Goal: Task Accomplishment & Management: Use online tool/utility

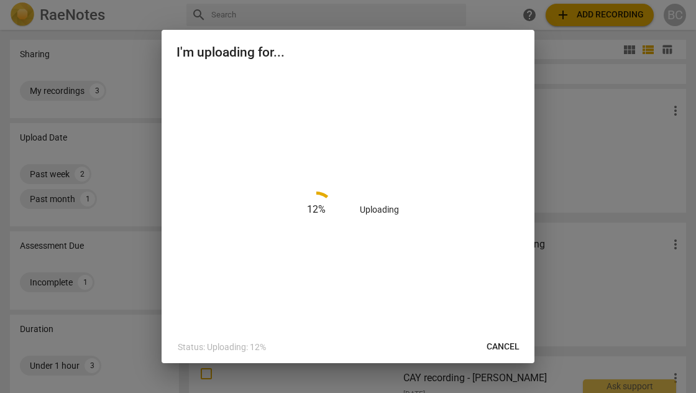
scroll to position [24, 0]
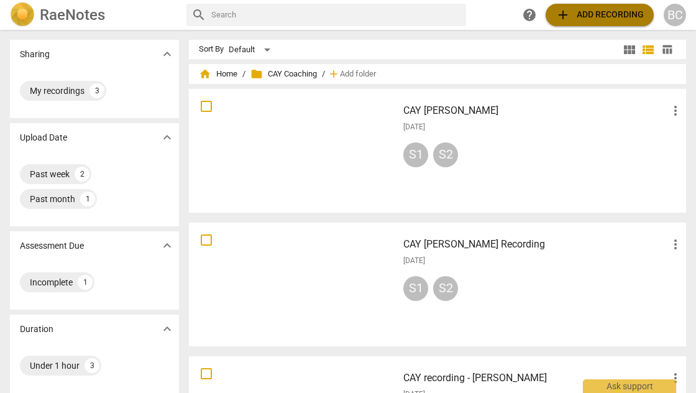
click at [625, 17] on span "add Add recording" at bounding box center [600, 14] width 88 height 15
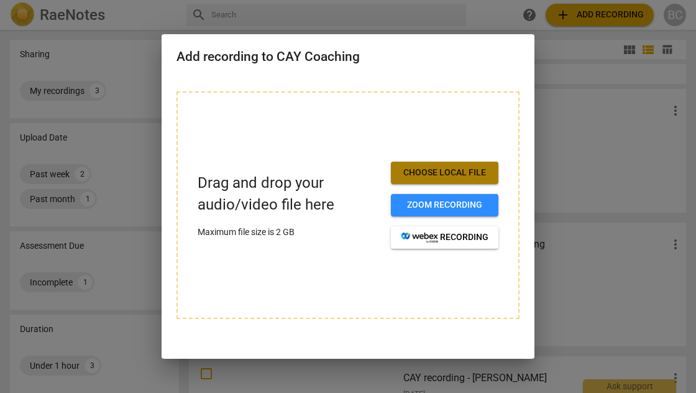
click at [465, 169] on span "Choose local file" at bounding box center [445, 173] width 88 height 12
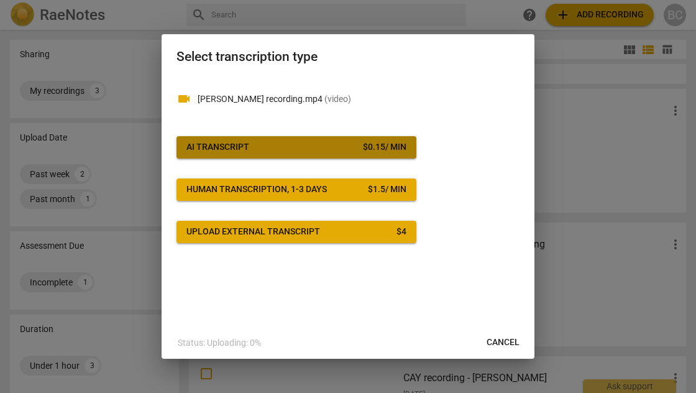
click at [345, 154] on button "AI Transcript $ 0.15 / min" at bounding box center [296, 147] width 240 height 22
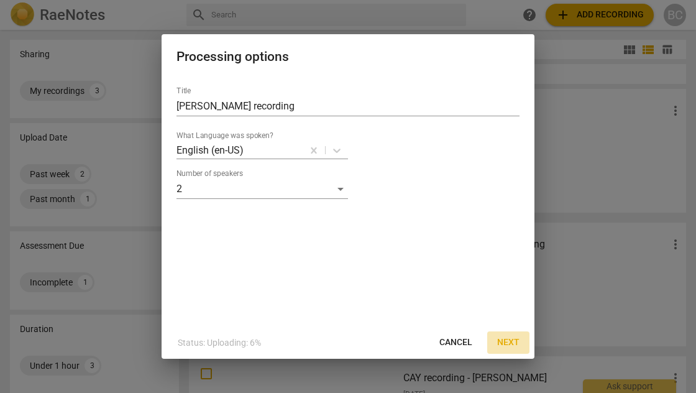
click at [509, 341] on span "Next" at bounding box center [508, 342] width 22 height 12
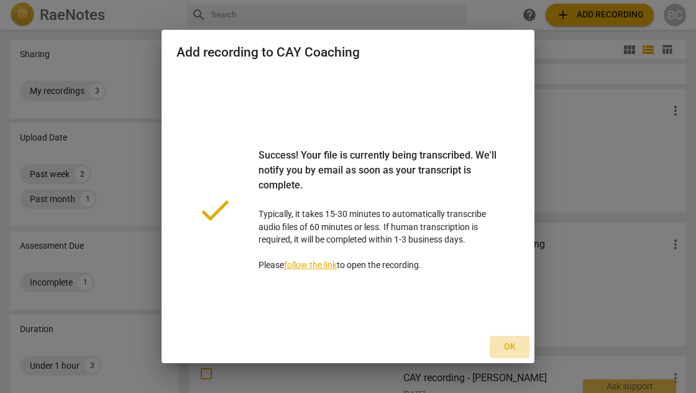
click at [513, 346] on span "Ok" at bounding box center [510, 347] width 20 height 12
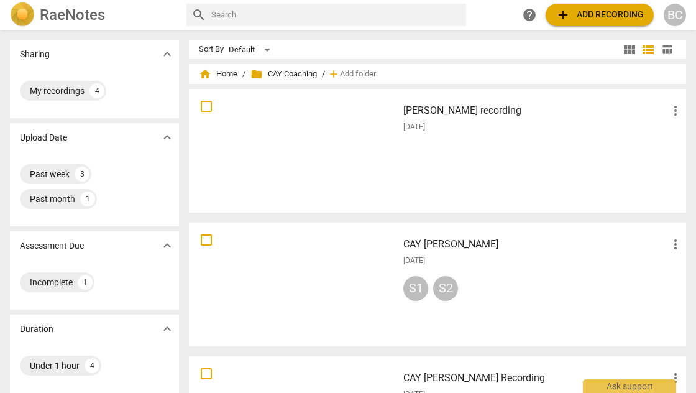
click at [323, 169] on div at bounding box center [293, 150] width 200 height 115
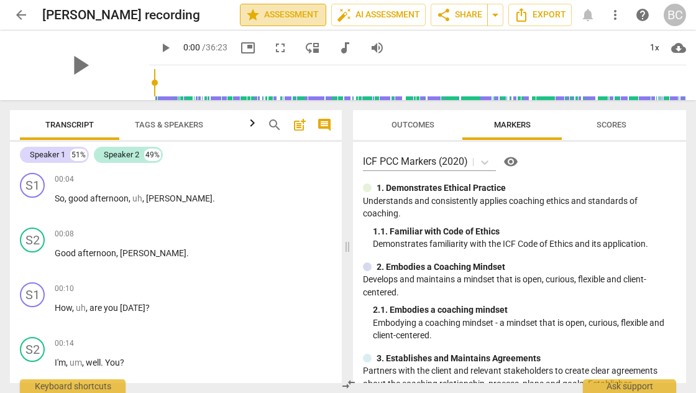
click at [283, 16] on span "star Assessment" at bounding box center [282, 14] width 75 height 15
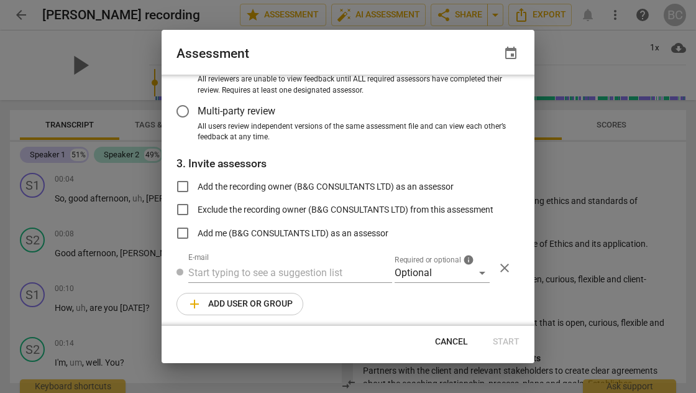
scroll to position [134, 0]
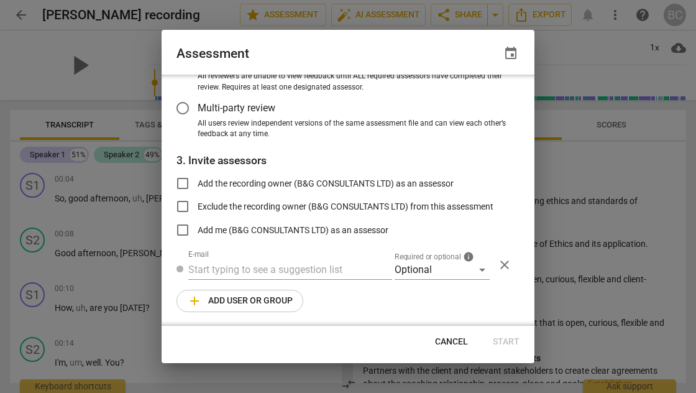
radio input "false"
click at [186, 183] on input "Add the recording owner (B&G CONSULTANTS LTD) as an assessor" at bounding box center [183, 183] width 30 height 30
checkbox input "true"
radio input "false"
click at [185, 226] on input "Add me (B&G CONSULTANTS LTD) as an assessor" at bounding box center [183, 230] width 30 height 30
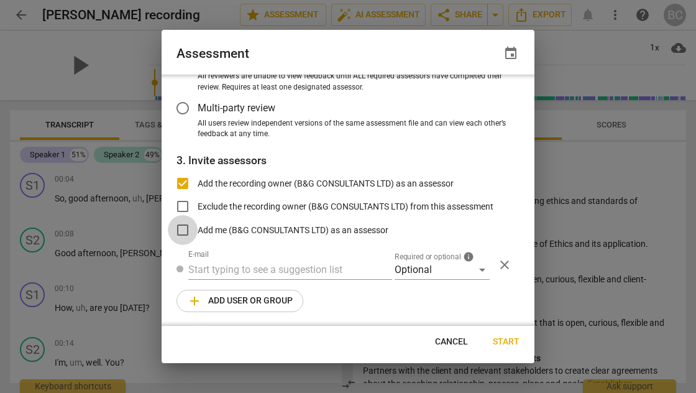
checkbox input "true"
click at [507, 339] on span "Start" at bounding box center [506, 342] width 27 height 12
radio input "false"
type input "B&G CONSULTANTS LTD <[EMAIL_ADDRESS][DOMAIN_NAME]>"
radio input "false"
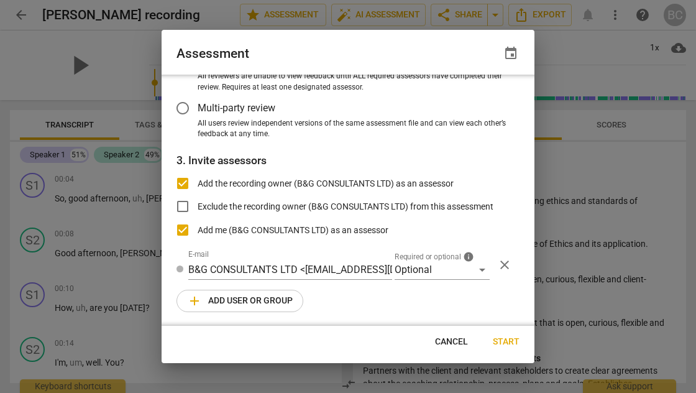
scroll to position [58, 0]
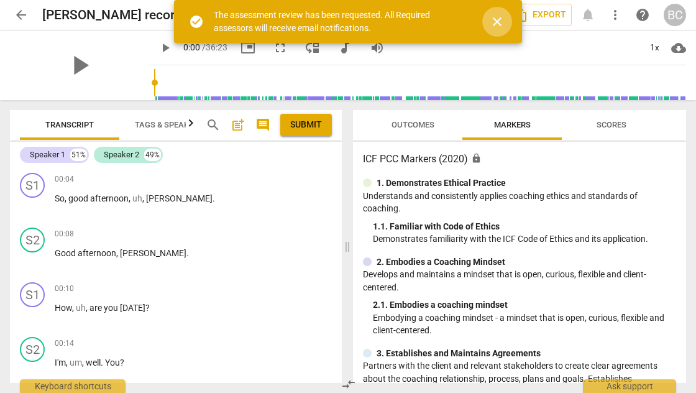
click at [496, 24] on span "close" at bounding box center [497, 21] width 15 height 15
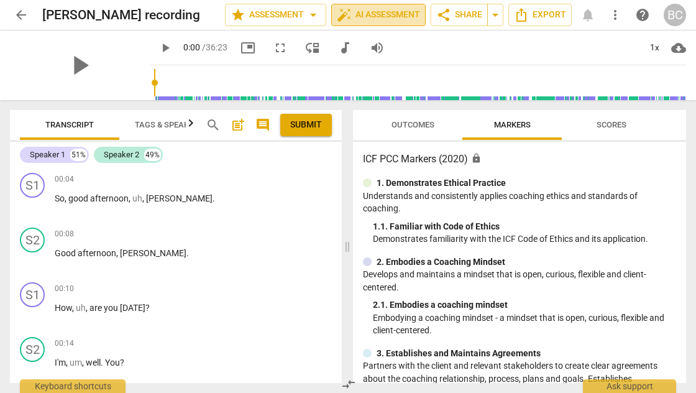
click at [394, 12] on span "auto_fix_high AI Assessment" at bounding box center [378, 14] width 83 height 15
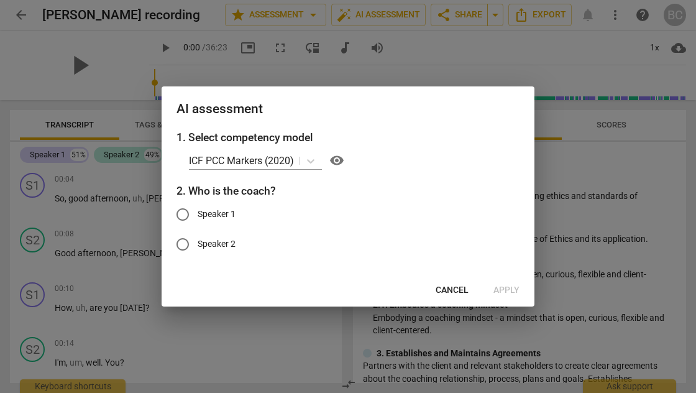
click at [418, 50] on div at bounding box center [348, 196] width 696 height 393
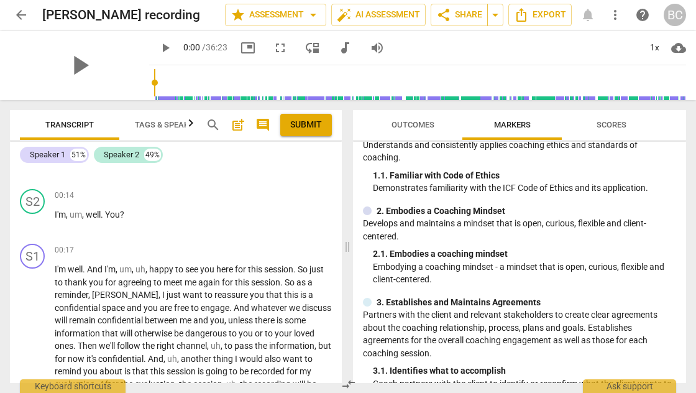
scroll to position [169, 0]
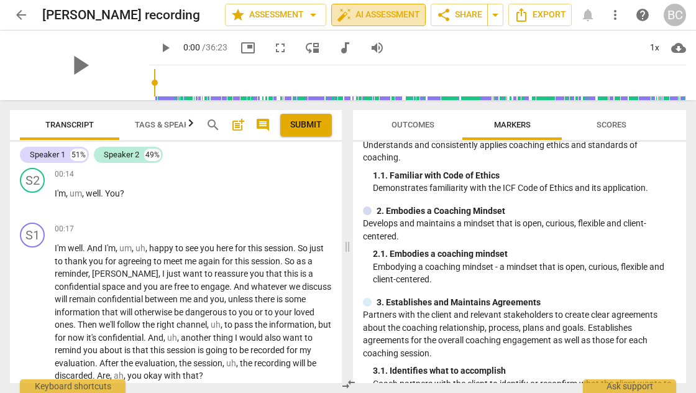
click at [383, 14] on span "auto_fix_high AI Assessment" at bounding box center [378, 14] width 83 height 15
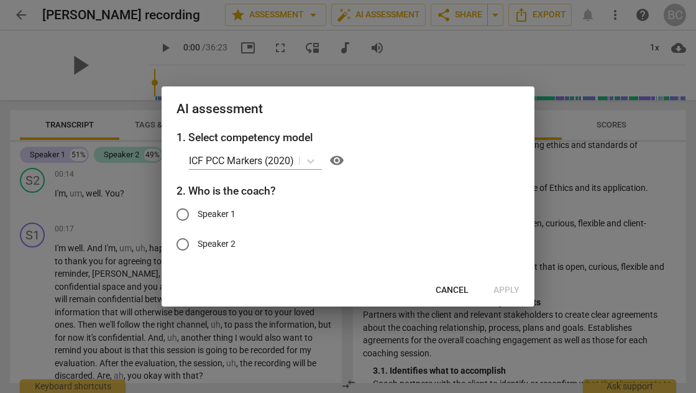
click at [323, 72] on div at bounding box center [348, 196] width 696 height 393
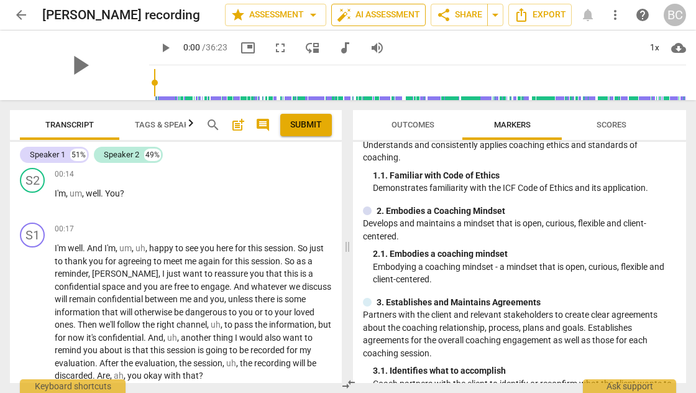
click at [384, 15] on span "auto_fix_high AI Assessment" at bounding box center [378, 14] width 83 height 15
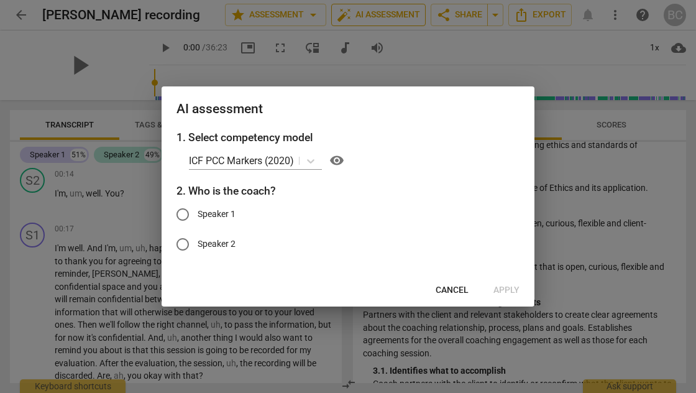
click at [384, 15] on div at bounding box center [348, 196] width 696 height 393
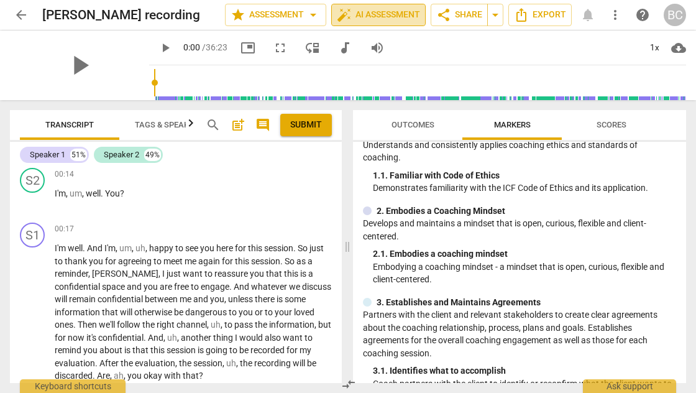
click at [390, 10] on span "auto_fix_high AI Assessment" at bounding box center [378, 14] width 83 height 15
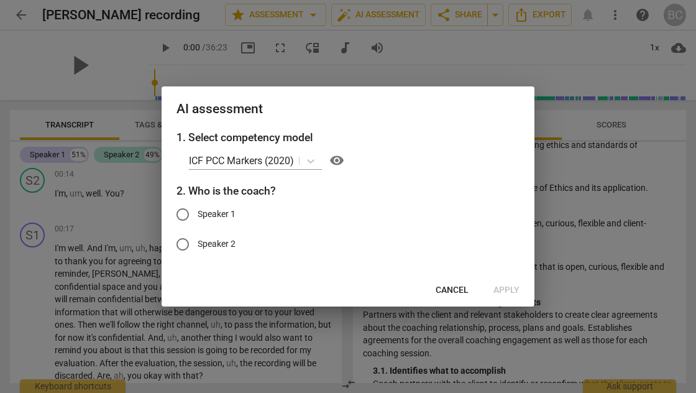
click at [181, 213] on input "Speaker 1" at bounding box center [183, 214] width 30 height 30
radio input "true"
click at [515, 288] on span "Apply" at bounding box center [506, 290] width 26 height 12
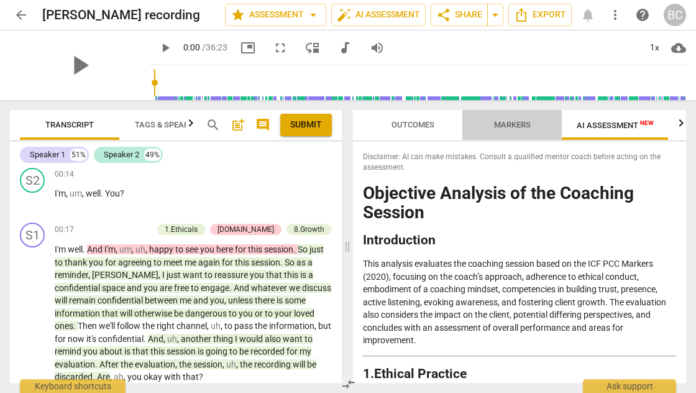
click at [515, 125] on span "Markers" at bounding box center [512, 124] width 37 height 9
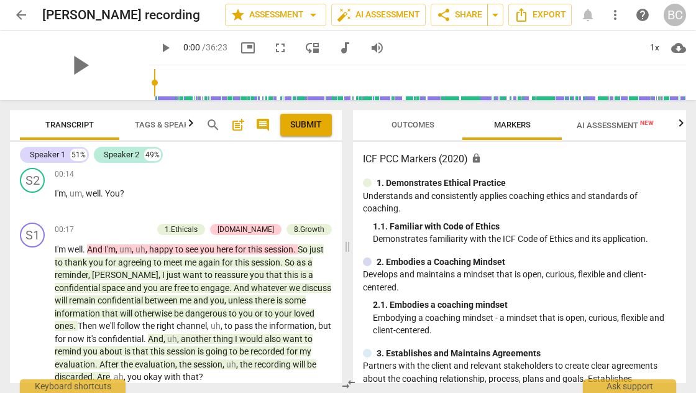
click at [414, 126] on span "Outcomes" at bounding box center [413, 124] width 43 height 9
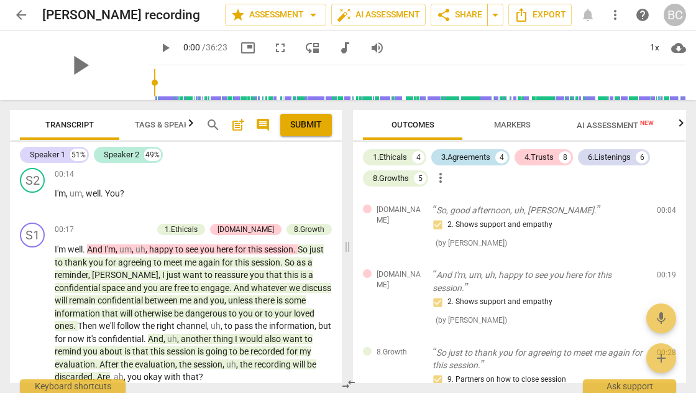
click at [485, 158] on div "3.Agreements" at bounding box center [465, 157] width 49 height 12
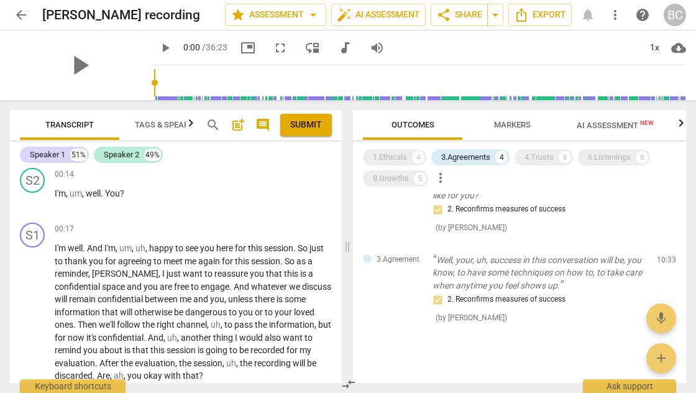
scroll to position [192, 0]
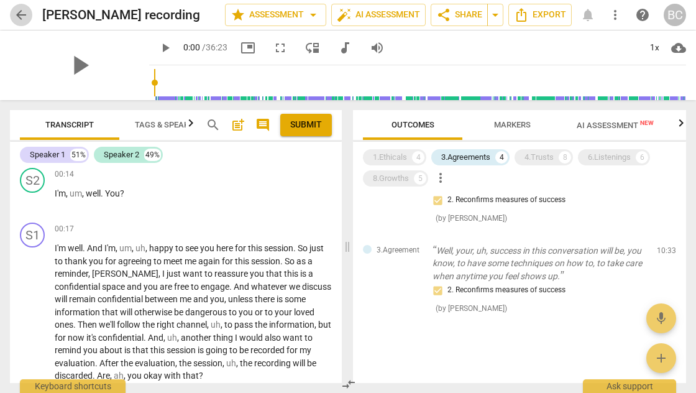
click at [21, 16] on span "arrow_back" at bounding box center [21, 14] width 15 height 15
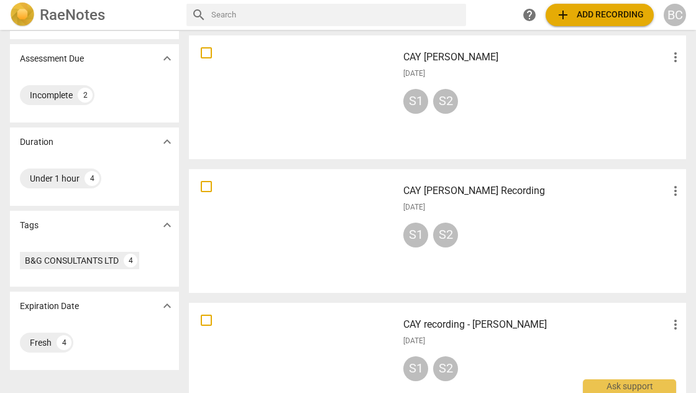
scroll to position [231, 0]
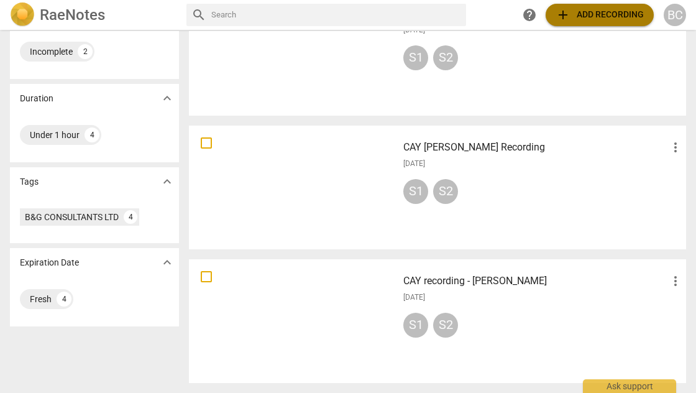
click at [594, 13] on span "add Add recording" at bounding box center [600, 14] width 88 height 15
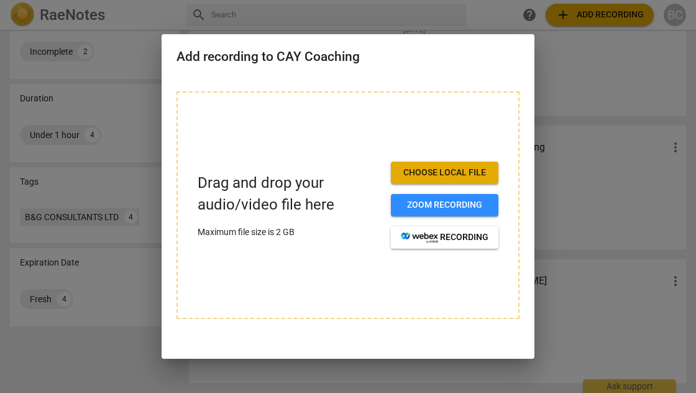
click at [594, 14] on div at bounding box center [348, 196] width 696 height 393
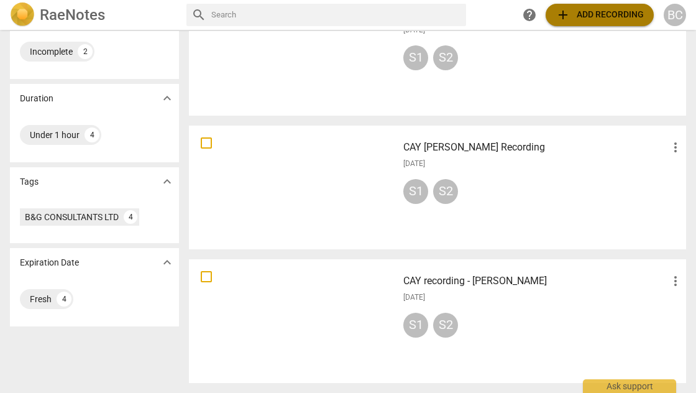
click at [620, 15] on span "add Add recording" at bounding box center [600, 14] width 88 height 15
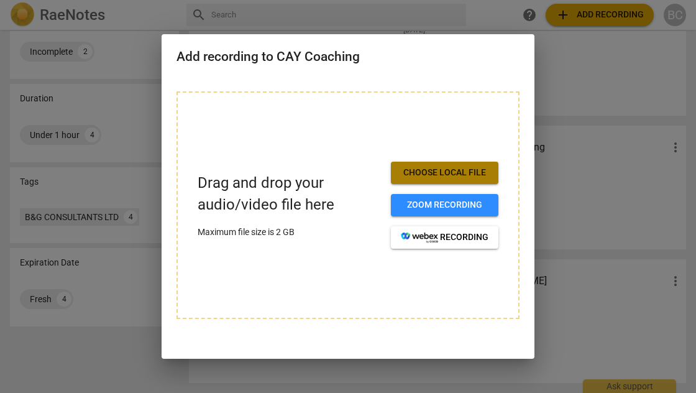
click at [470, 174] on span "Choose local file" at bounding box center [445, 173] width 88 height 12
click at [569, 311] on div at bounding box center [348, 196] width 696 height 393
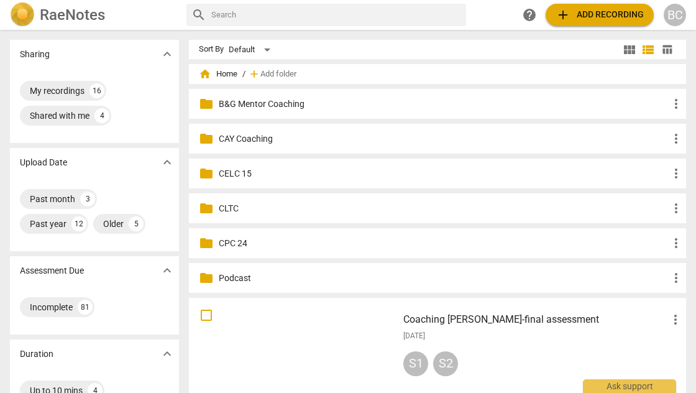
click at [265, 140] on p "CAY Coaching" at bounding box center [444, 138] width 450 height 13
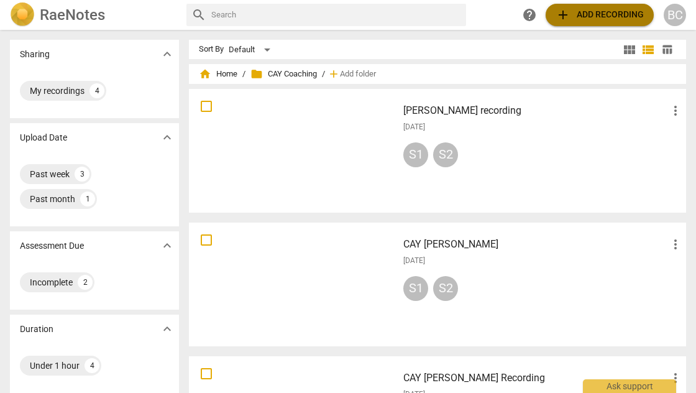
click at [593, 15] on span "add Add recording" at bounding box center [600, 14] width 88 height 15
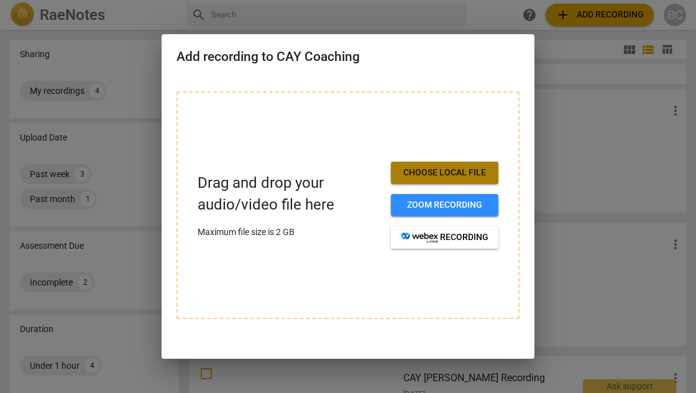
click at [456, 176] on span "Choose local file" at bounding box center [445, 173] width 88 height 12
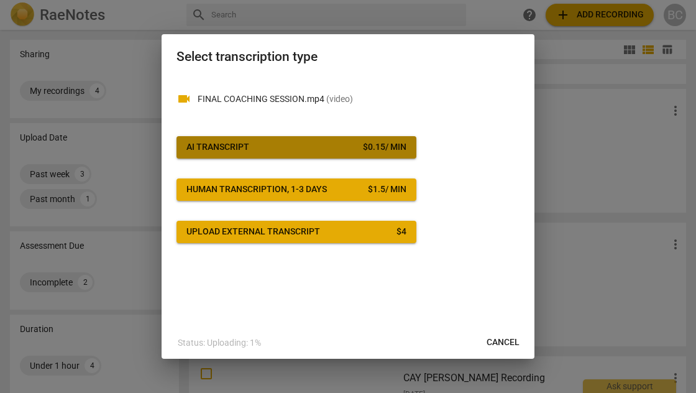
click at [354, 150] on span "AI Transcript $ 0.15 / min" at bounding box center [296, 147] width 220 height 12
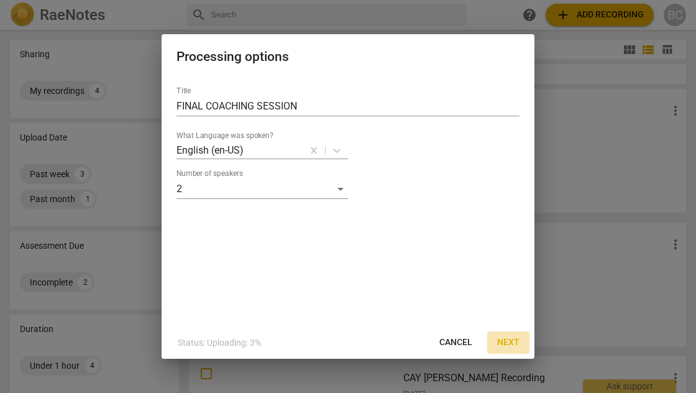
click at [507, 339] on span "Next" at bounding box center [508, 342] width 22 height 12
